Goal: Transaction & Acquisition: Purchase product/service

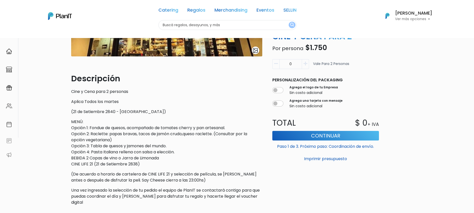
click at [307, 64] on icon "button" at bounding box center [306, 63] width 4 height 5
type input "1"
click at [319, 136] on button "Continuar" at bounding box center [326, 136] width 107 height 10
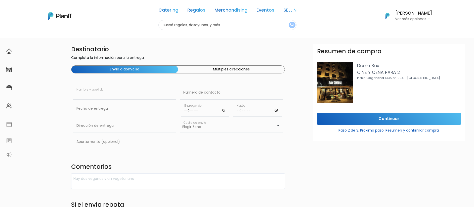
click at [113, 95] on input "text" at bounding box center [124, 93] width 103 height 14
click at [291, 148] on form "Destinatario Completa la información para la entrega. Envío a domicilio Múltipl…" at bounding box center [291, 171] width 440 height 254
